Goal: Task Accomplishment & Management: Complete application form

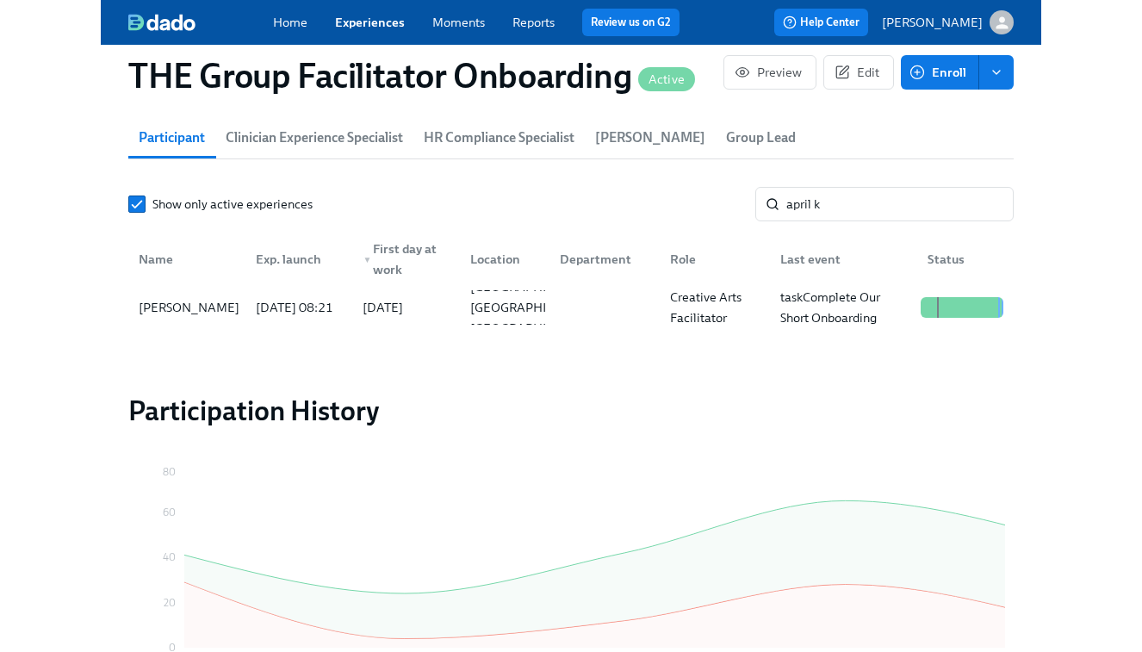
scroll to position [0, 23596]
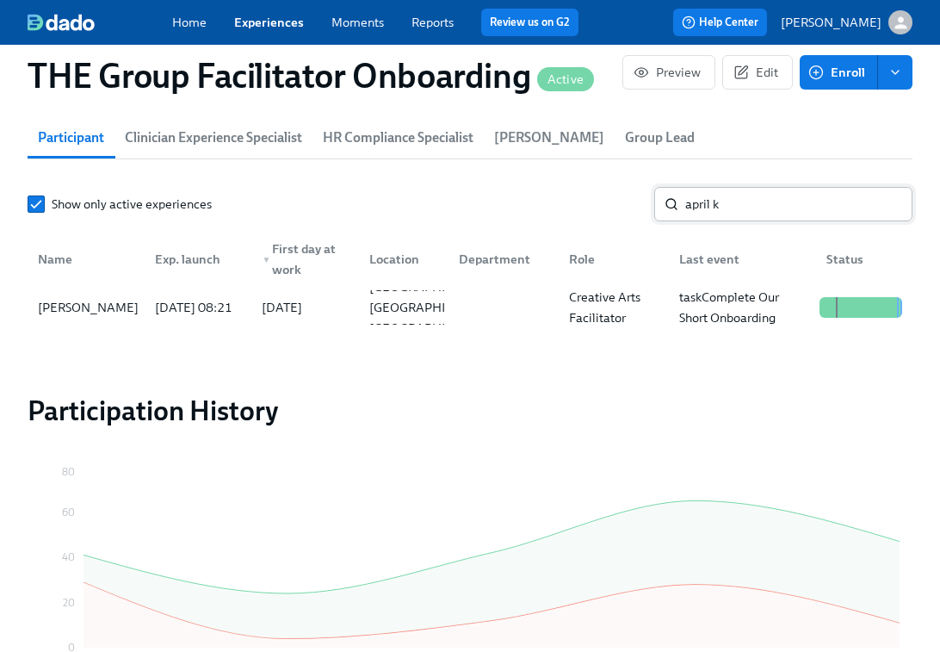
click at [752, 208] on input "april k" at bounding box center [798, 204] width 227 height 34
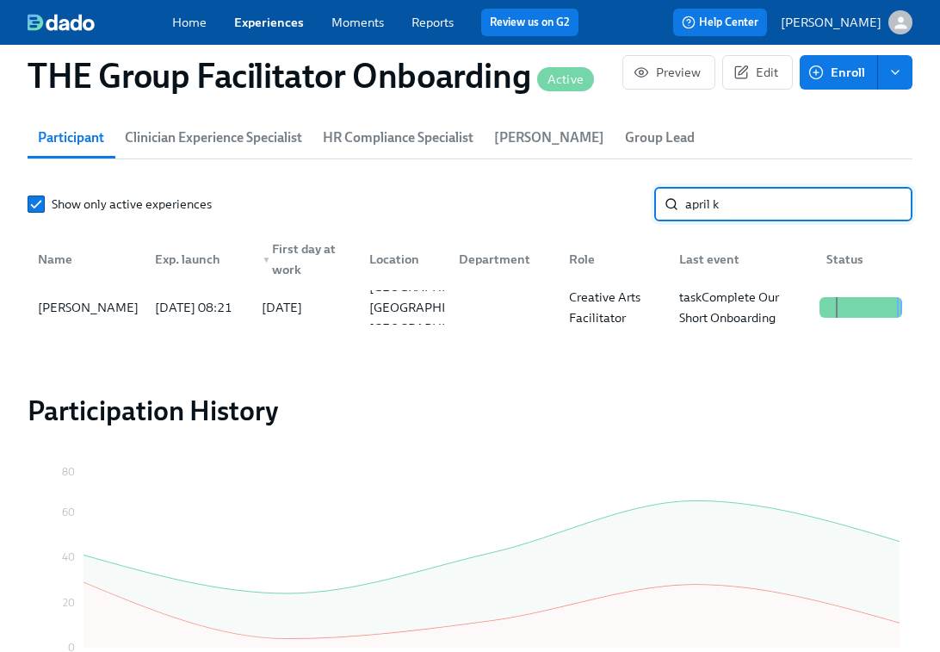
click at [752, 208] on input "april k" at bounding box center [798, 204] width 227 height 34
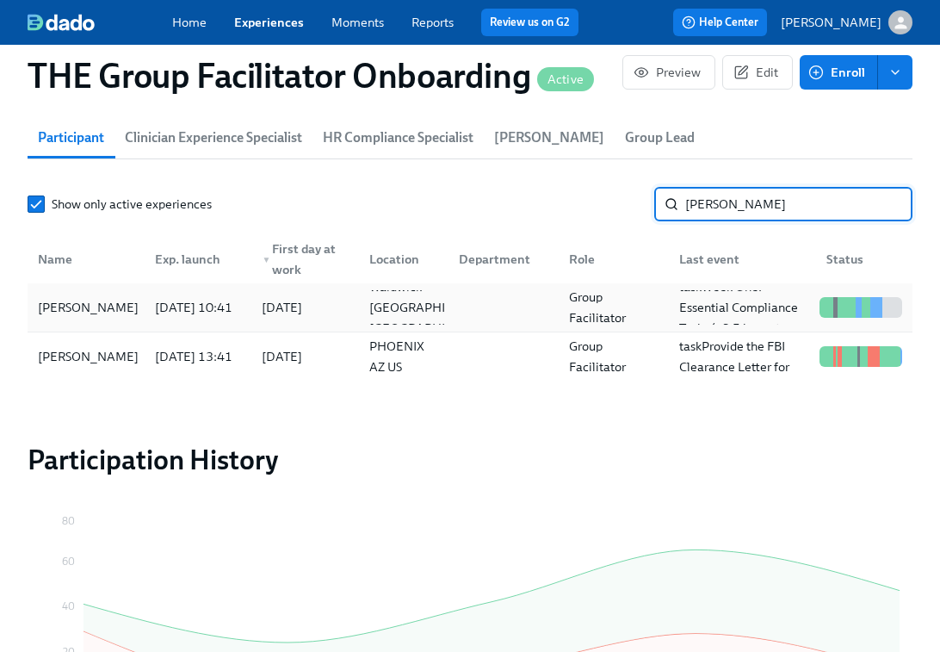
type input "melissa"
click at [650, 317] on div "Group Facilitator" at bounding box center [613, 307] width 103 height 41
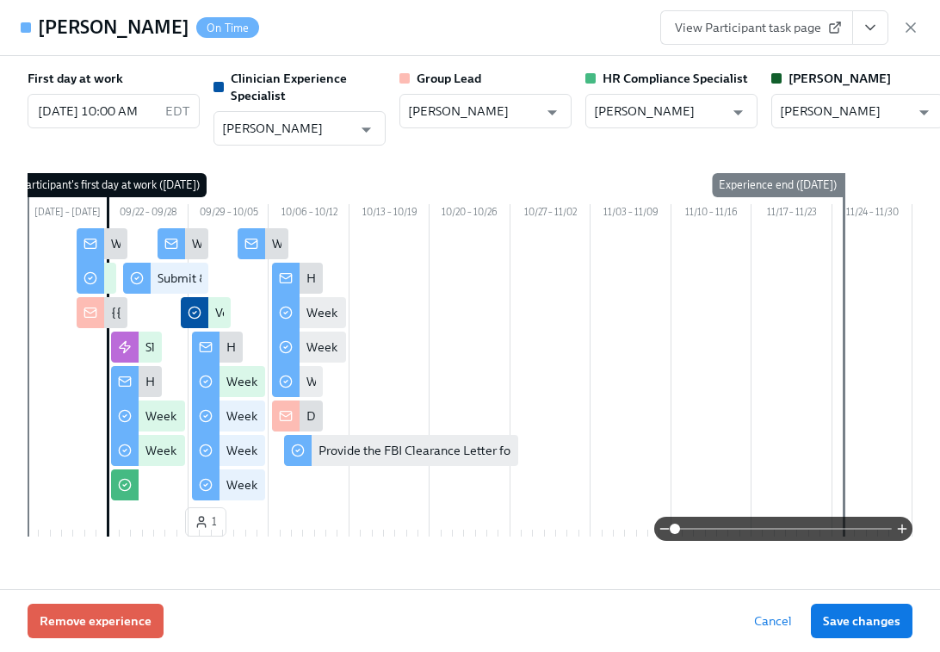
click at [752, 27] on span "View Participant task page" at bounding box center [757, 27] width 164 height 17
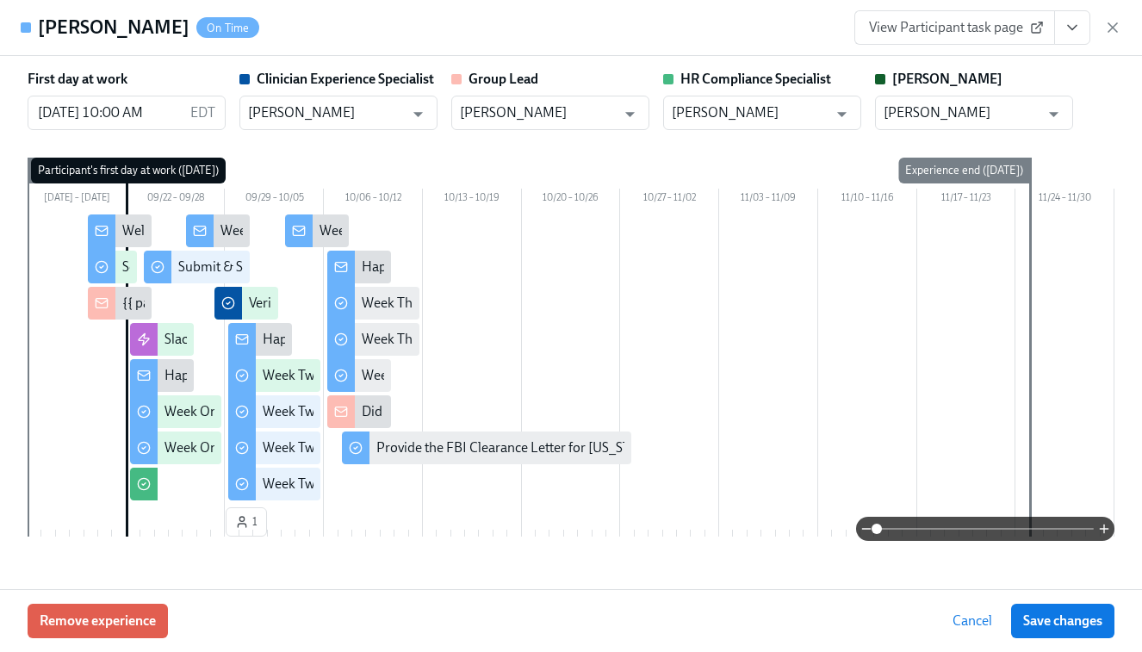
scroll to position [0, 23663]
click at [940, 25] on icon "button" at bounding box center [1112, 27] width 17 height 17
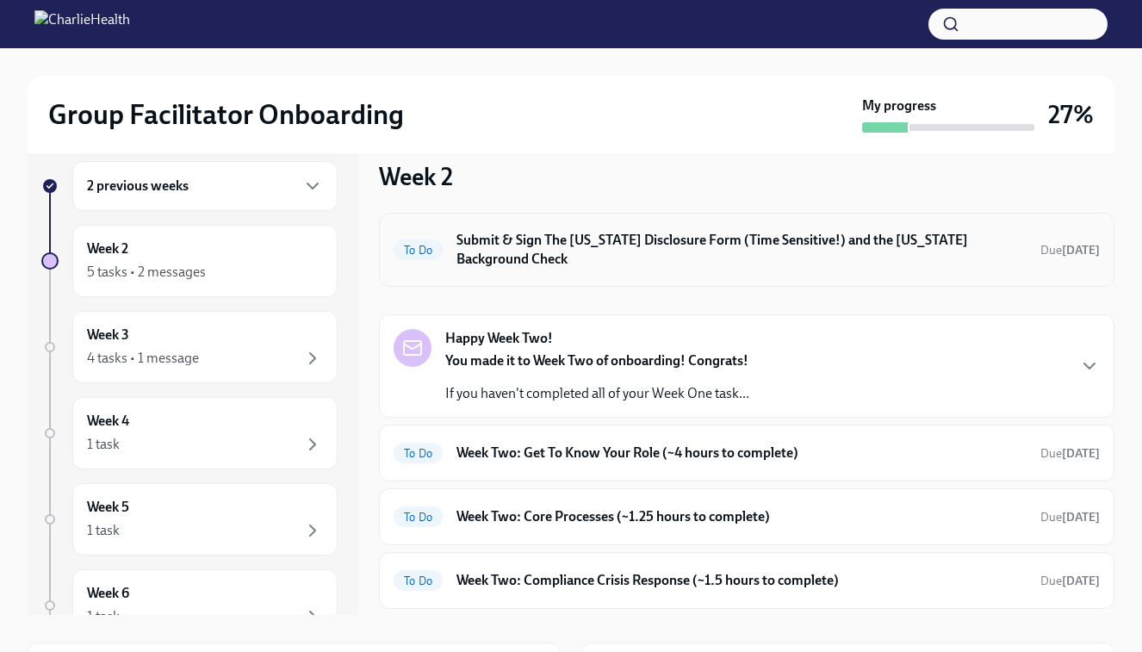
click at [625, 257] on h6 "Submit & Sign The [US_STATE] Disclosure Form (Time Sensitive!) and the [US_STAT…" at bounding box center [741, 250] width 570 height 38
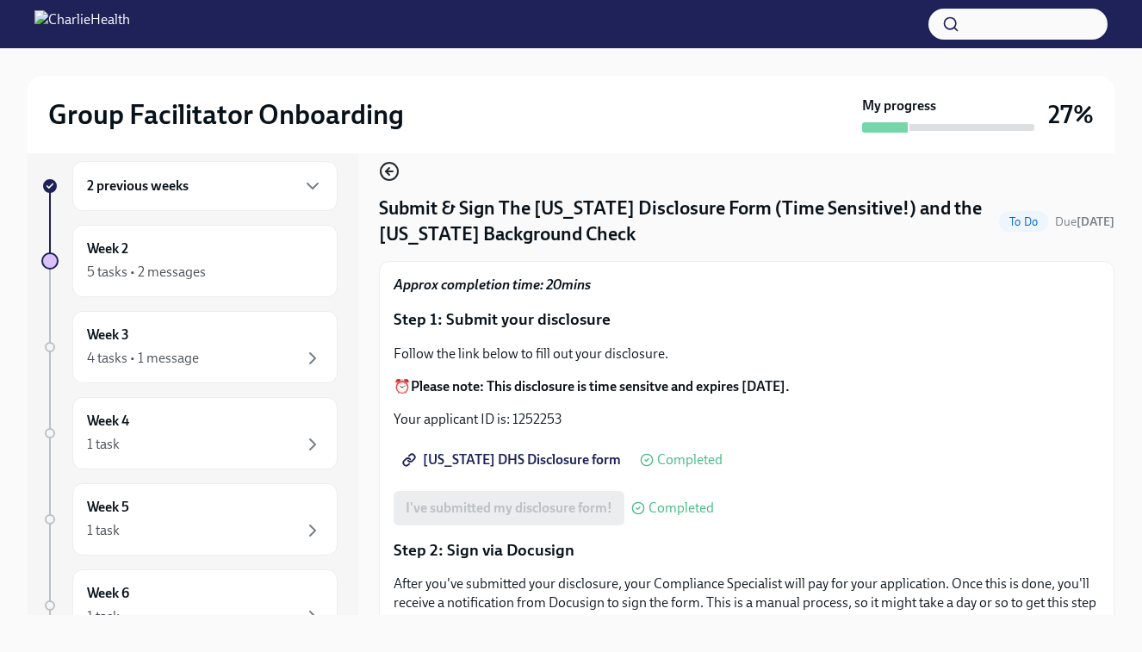
click at [390, 165] on icon "button" at bounding box center [389, 171] width 21 height 21
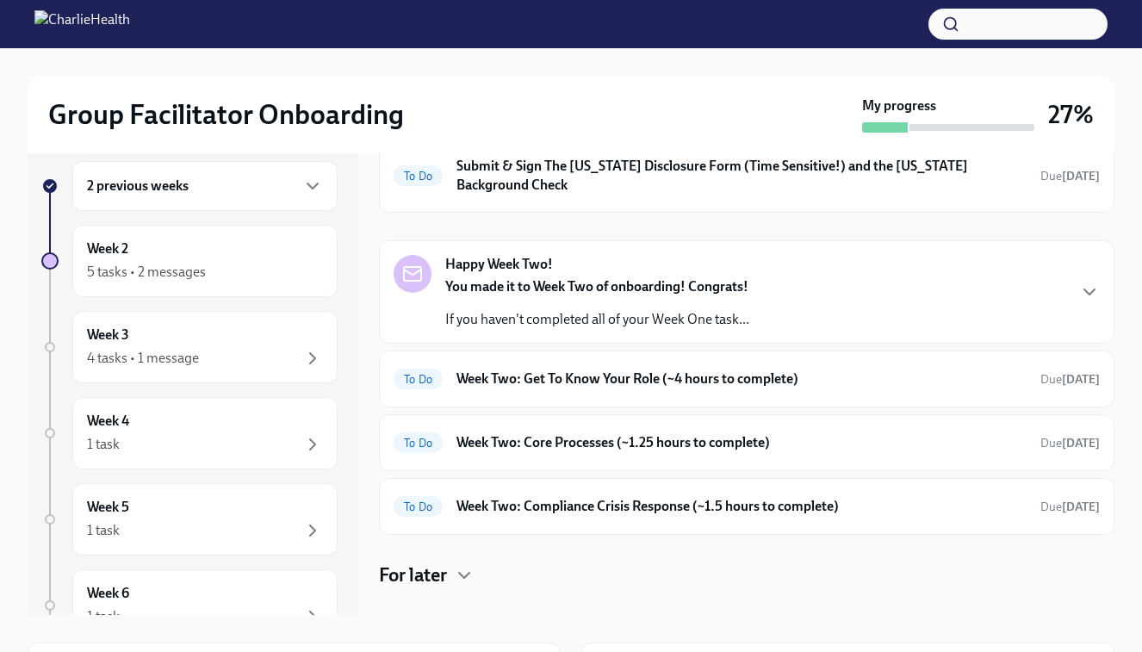
scroll to position [101, 0]
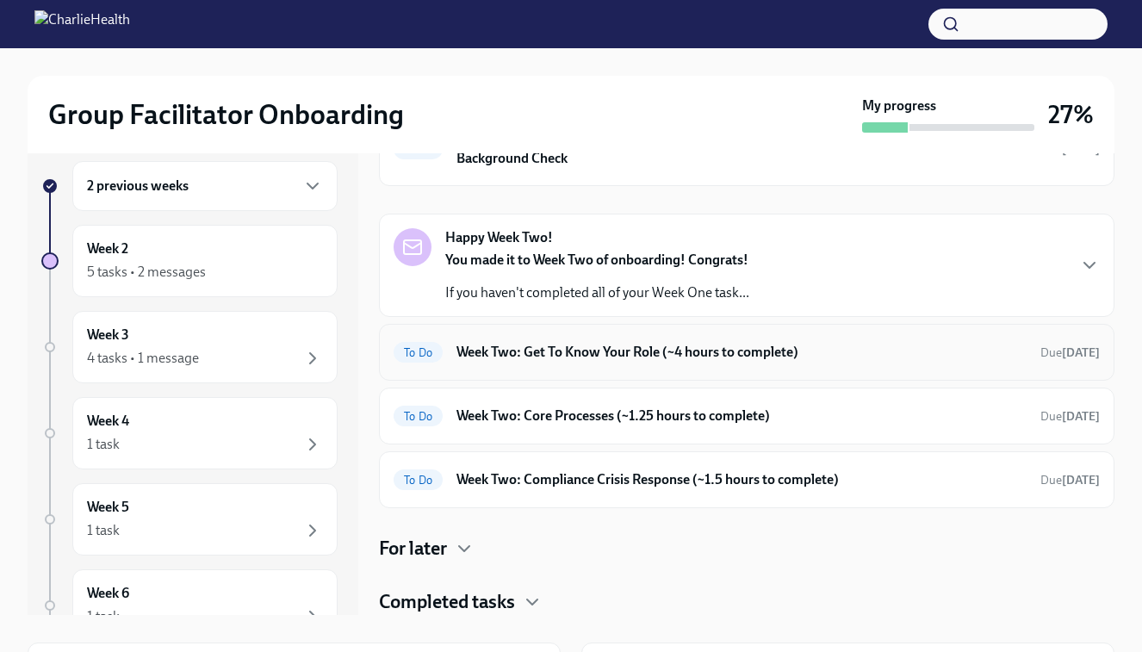
click at [537, 358] on h6 "Week Two: Get To Know Your Role (~4 hours to complete)" at bounding box center [741, 352] width 570 height 19
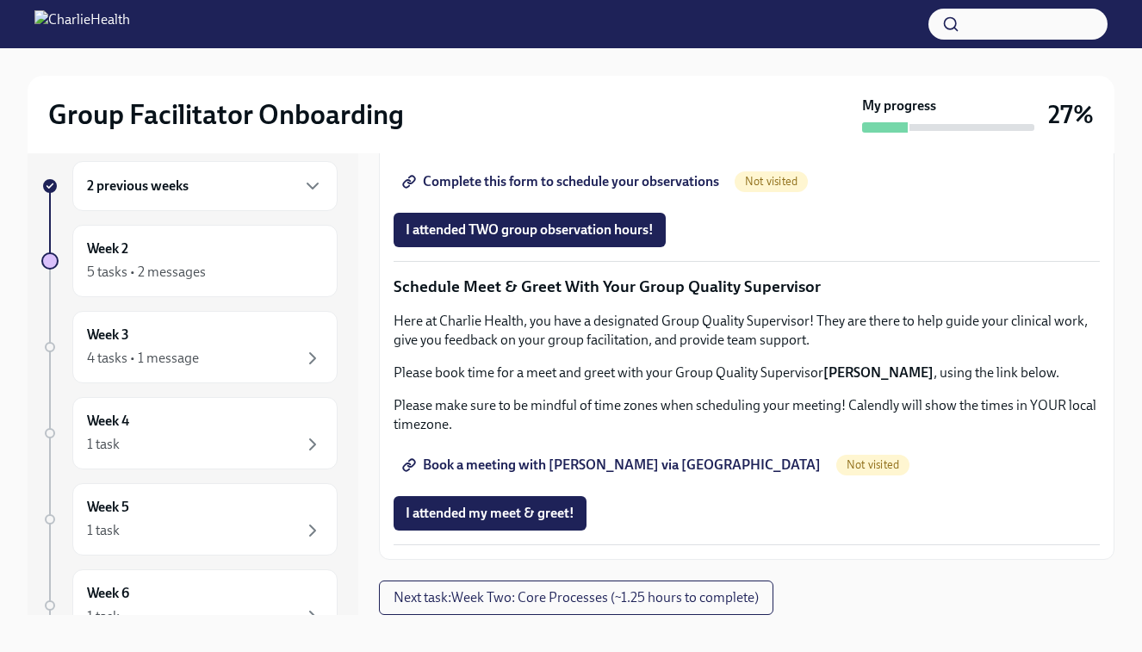
scroll to position [1636, 0]
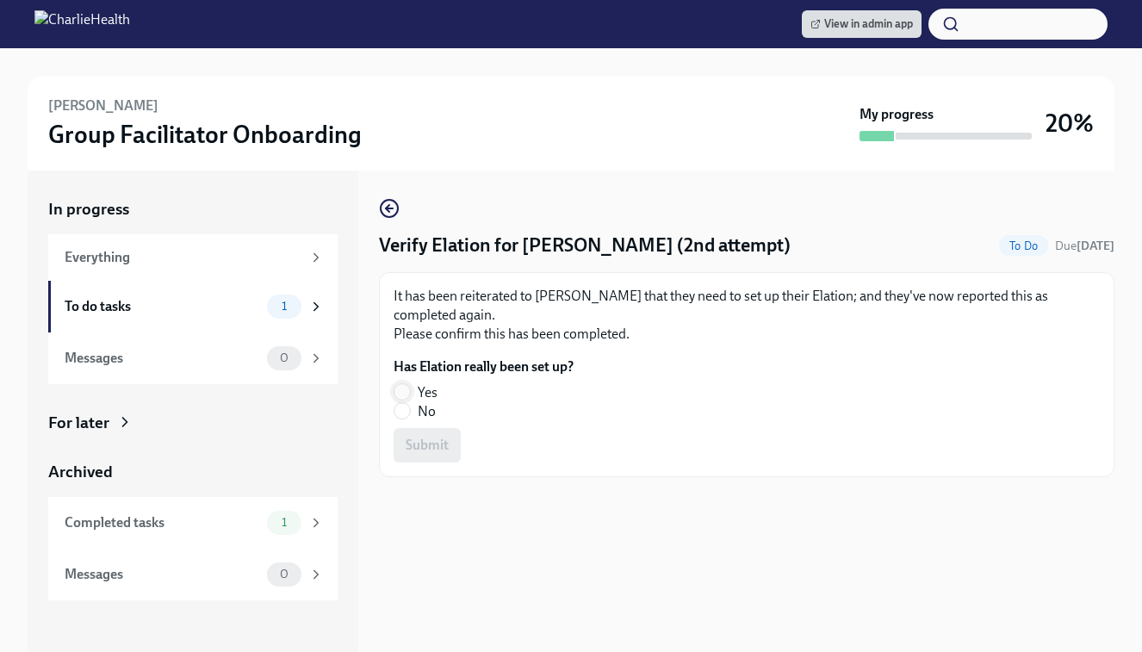
click at [402, 391] on input "Yes" at bounding box center [402, 392] width 16 height 16
radio input "true"
click at [421, 446] on span "Submit" at bounding box center [427, 445] width 43 height 17
